Goal: Information Seeking & Learning: Learn about a topic

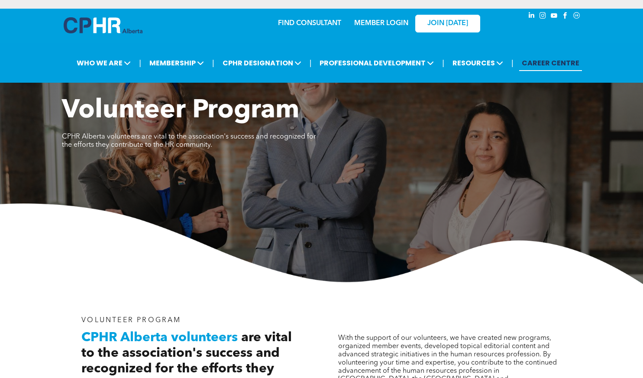
click at [556, 57] on link "CAREER CENTRE" at bounding box center [550, 63] width 63 height 16
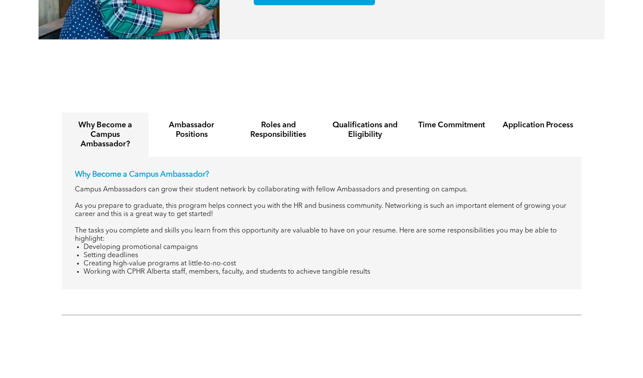
scroll to position [956, 0]
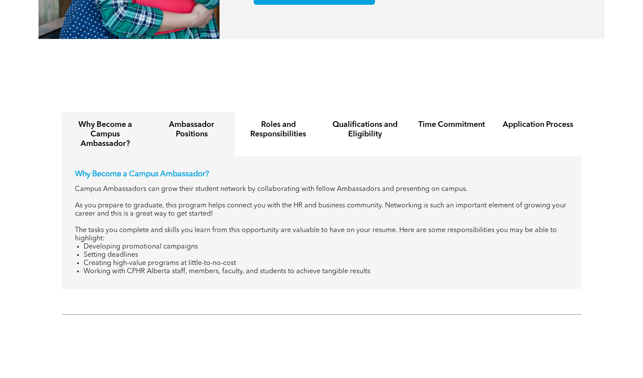
click at [187, 133] on div "Ambassador Positions" at bounding box center [192, 134] width 87 height 44
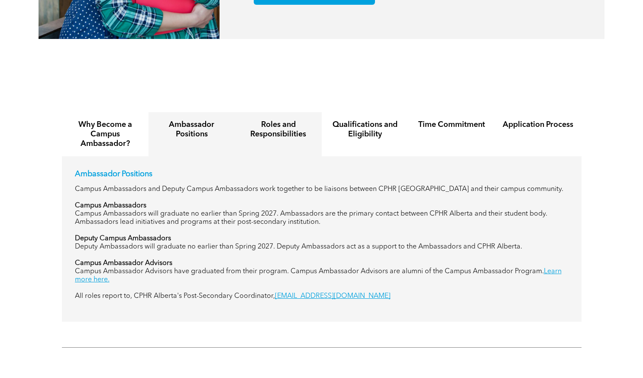
click at [278, 129] on h4 "Roles and Responsibilities" at bounding box center [278, 129] width 71 height 19
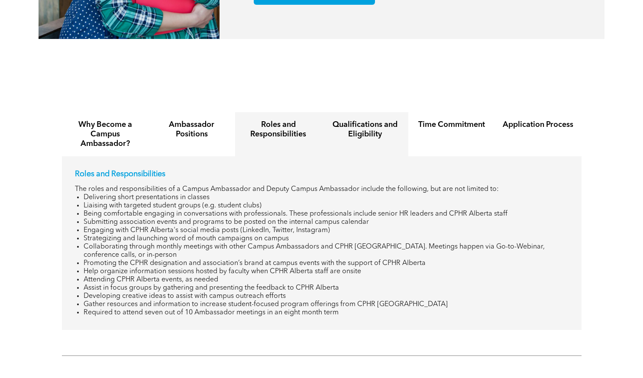
click at [357, 120] on h4 "Qualifications and Eligibility" at bounding box center [365, 129] width 71 height 19
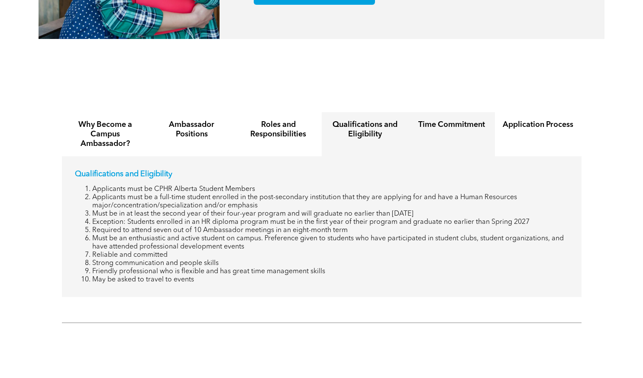
click at [444, 126] on div "Time Commitment" at bounding box center [451, 134] width 87 height 44
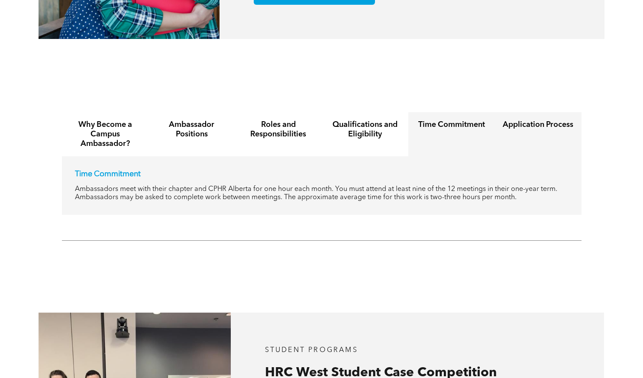
click at [525, 131] on div "Application Process" at bounding box center [538, 134] width 87 height 44
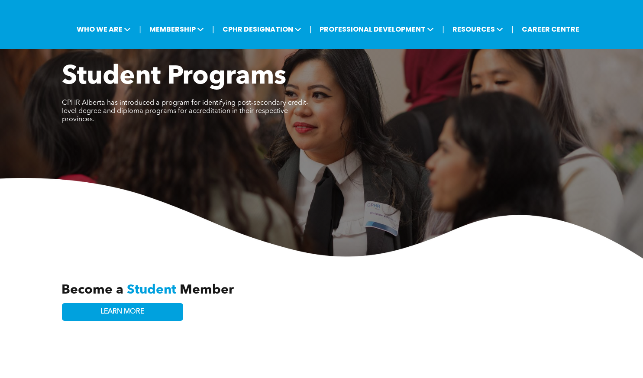
scroll to position [32, 0]
